Goal: Check status: Check status

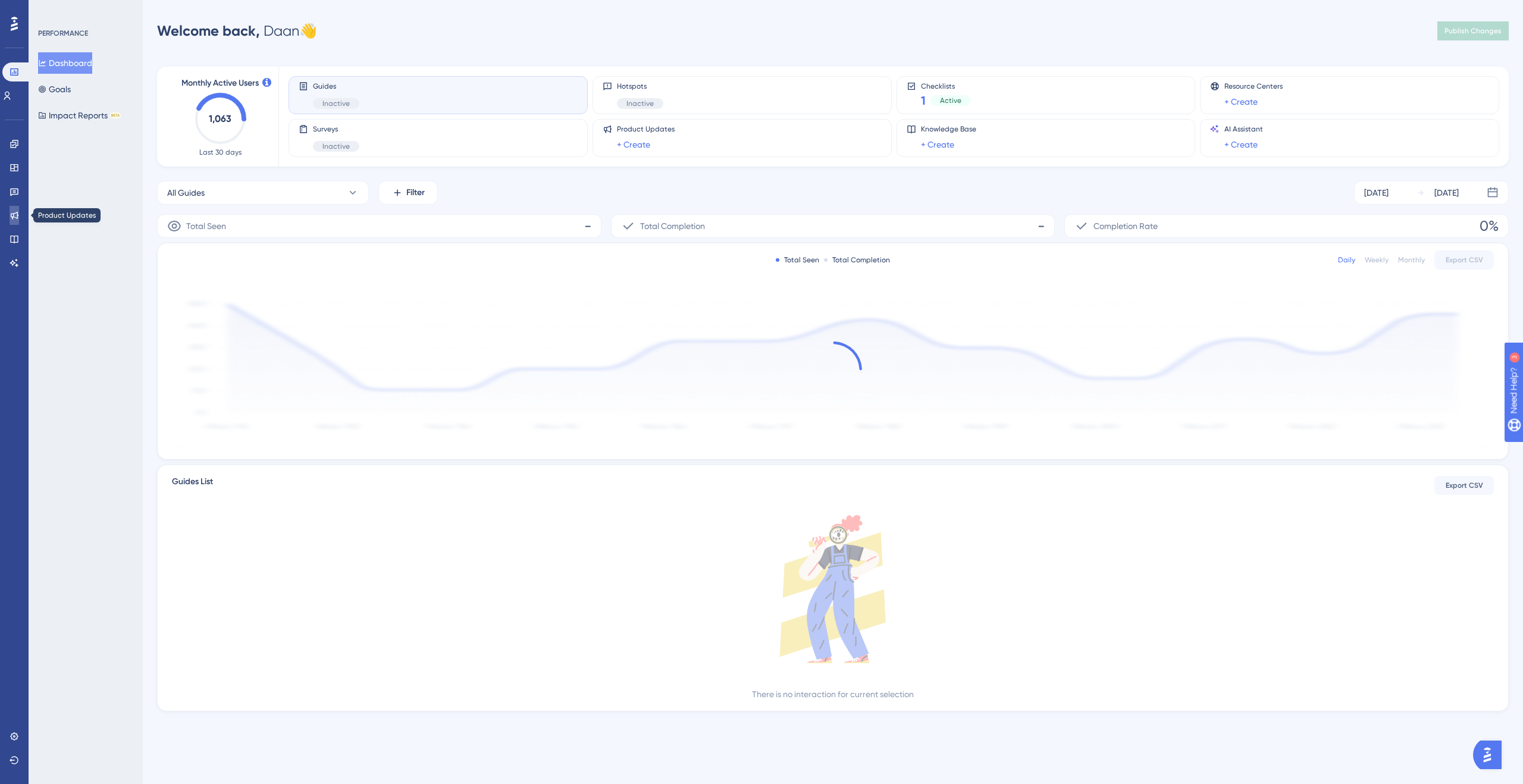
click at [17, 216] on icon at bounding box center [14, 215] width 8 height 8
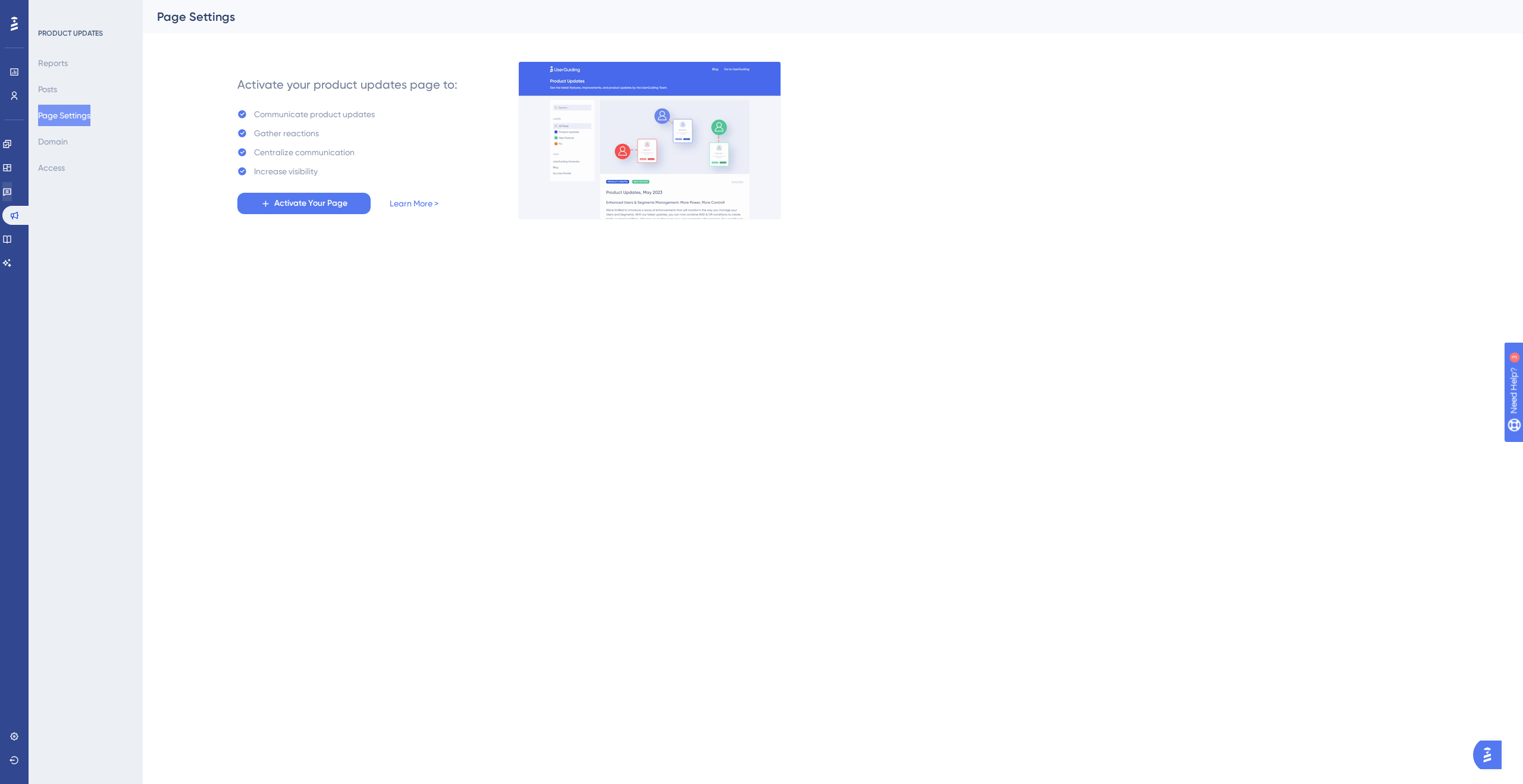
click at [16, 202] on div "Engagement Widgets Feedback Product Updates Knowledge Base AI Assistant" at bounding box center [14, 203] width 24 height 138
click at [12, 192] on icon at bounding box center [7, 192] width 10 height 10
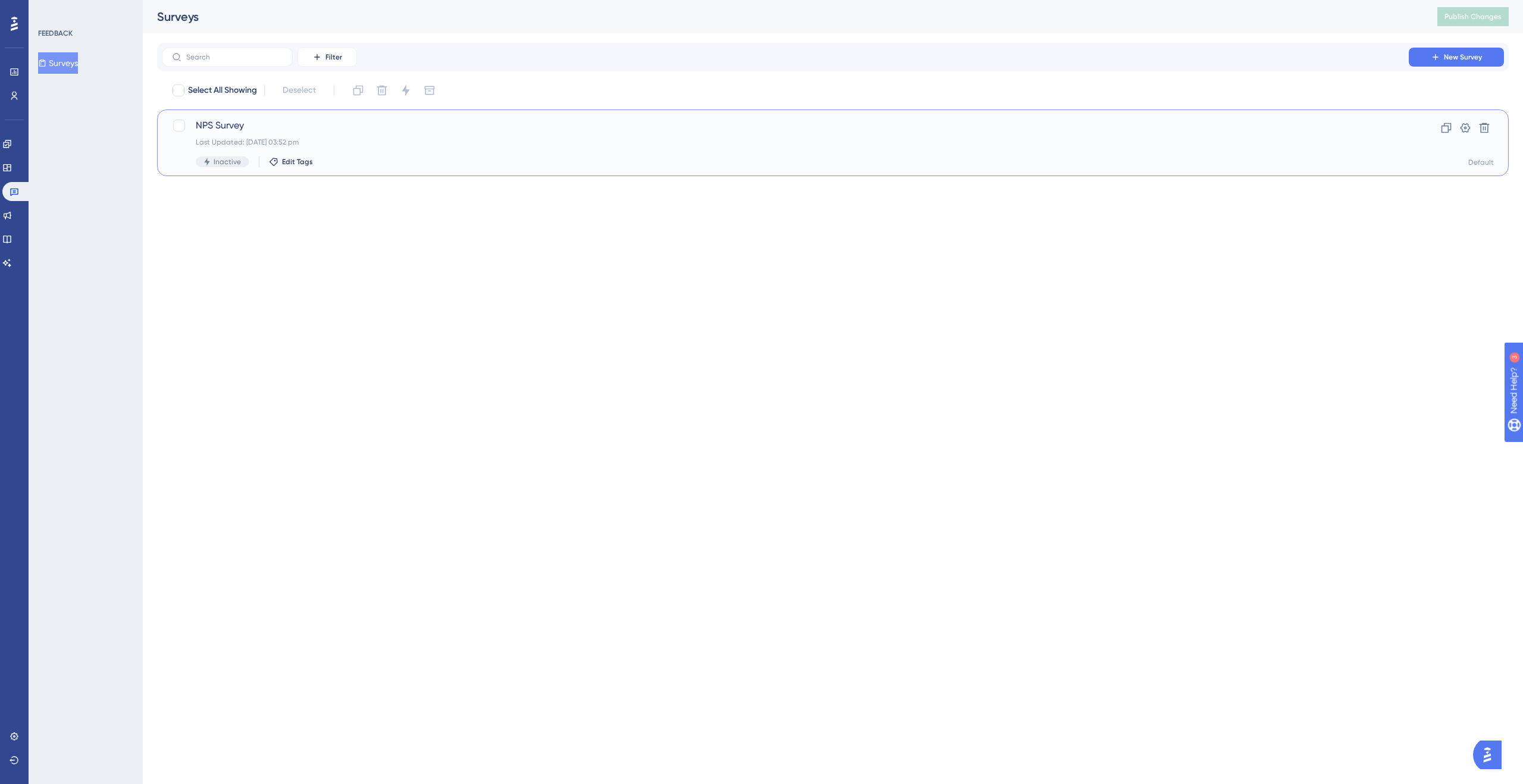
click at [301, 147] on div "NPS Survey Last Updated: [DATE] 03:52 pm Inactive Edit Tags" at bounding box center [785, 142] width 1179 height 49
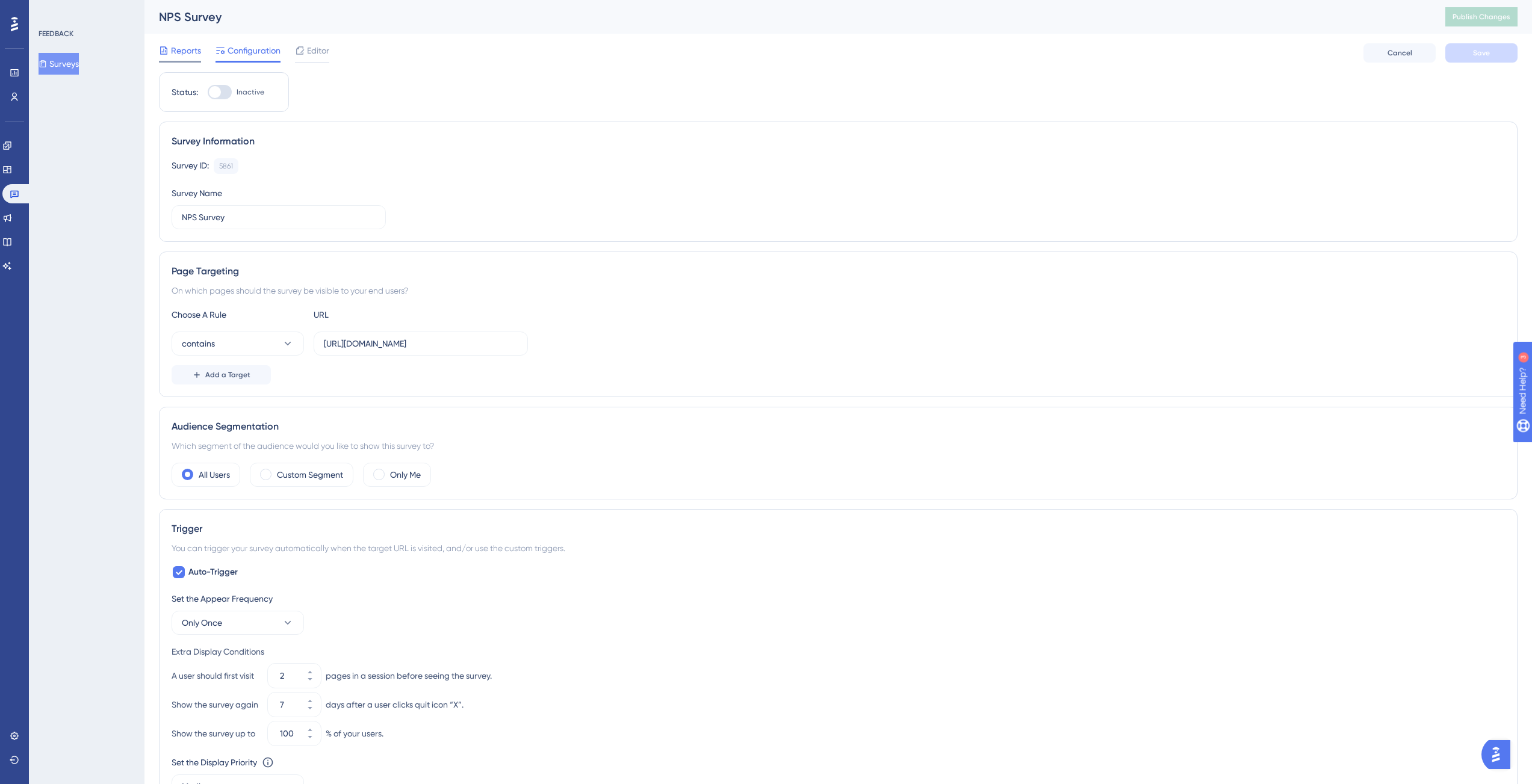
click at [193, 53] on span "Reports" at bounding box center [186, 51] width 30 height 15
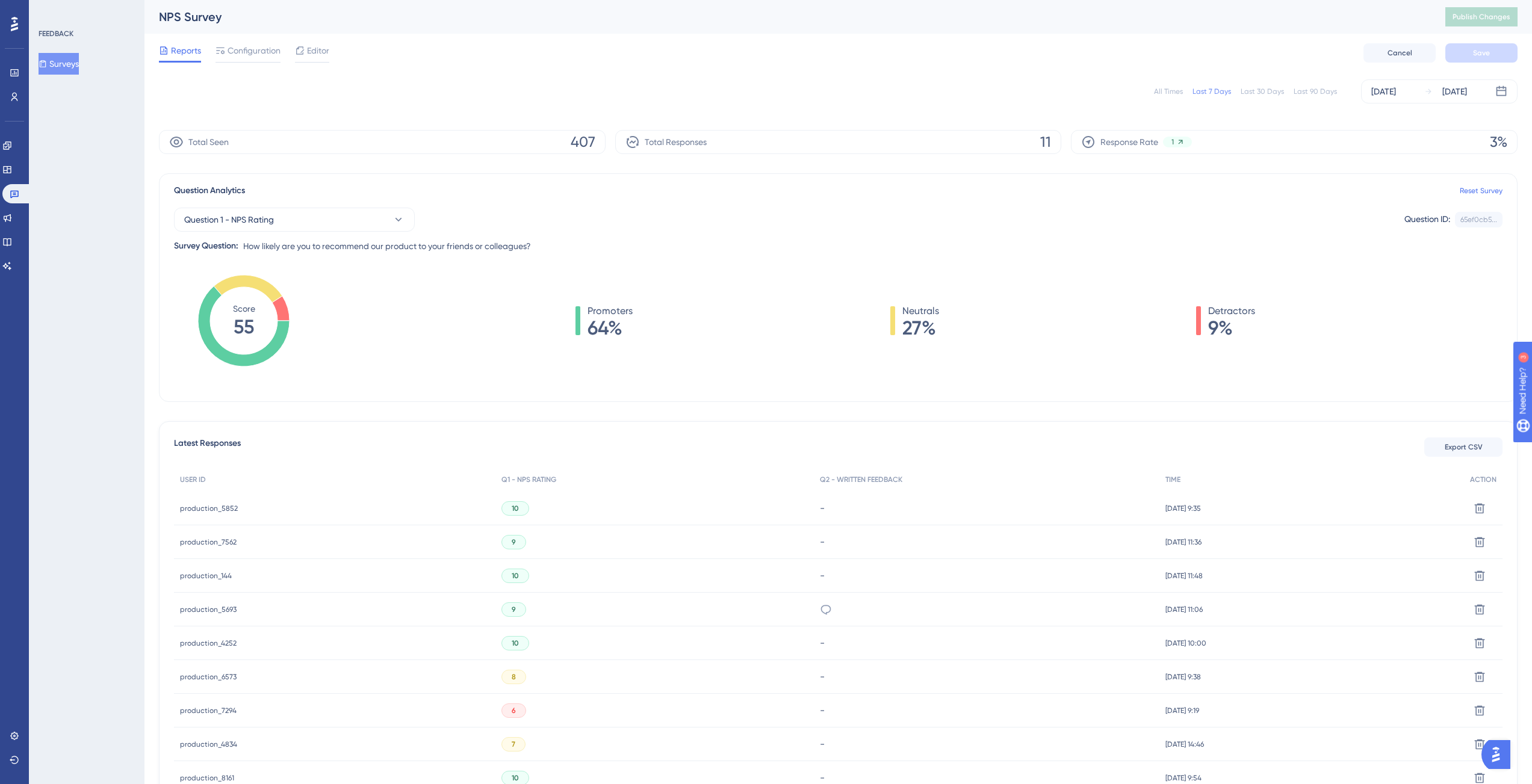
click at [1267, 87] on div "Last 30 Days" at bounding box center [1262, 91] width 44 height 10
